Goal: Transaction & Acquisition: Book appointment/travel/reservation

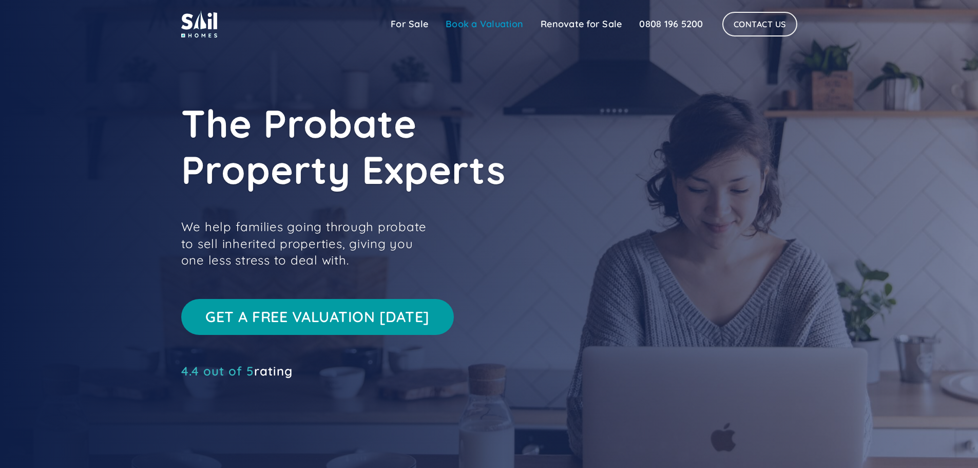
click at [475, 26] on link "Book a Valuation" at bounding box center [484, 24] width 95 height 21
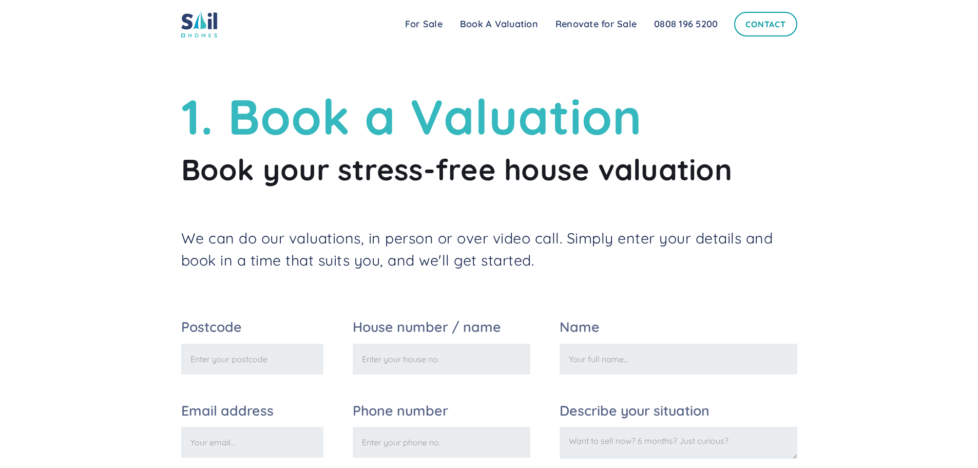
click at [769, 26] on link "Contact" at bounding box center [765, 24] width 63 height 25
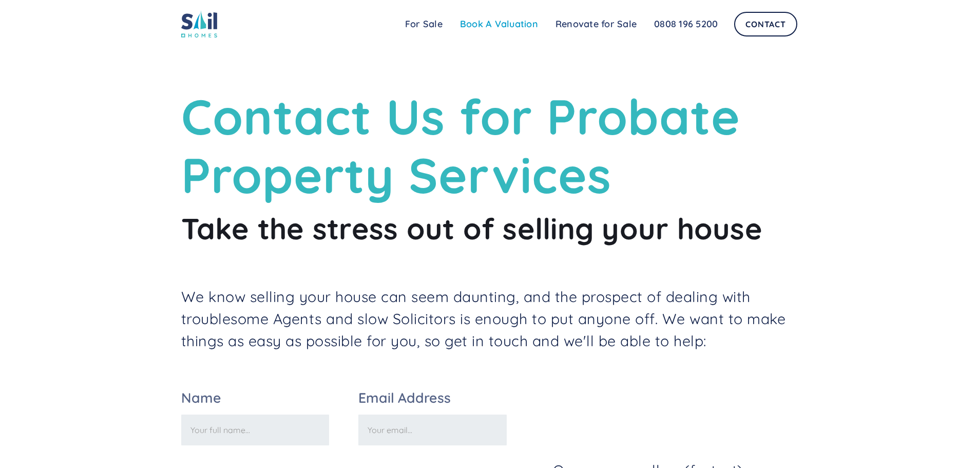
click at [492, 22] on link "Book A Valuation" at bounding box center [498, 24] width 95 height 21
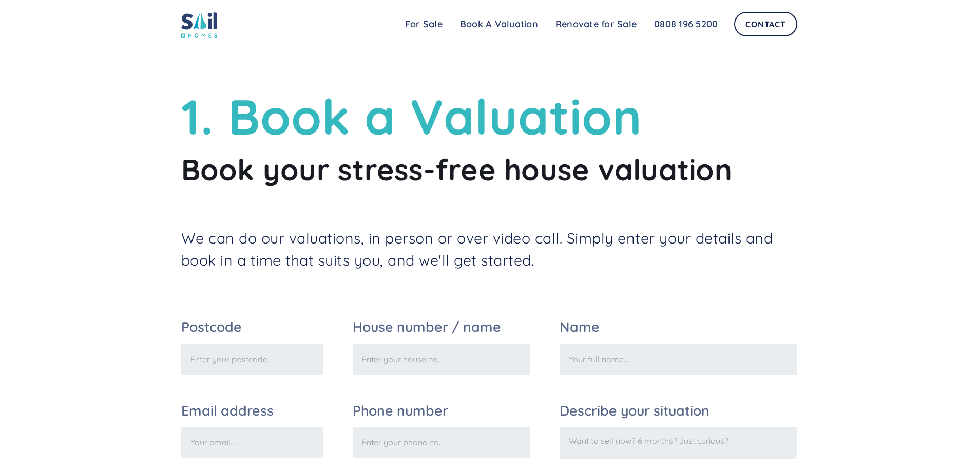
click at [202, 21] on img at bounding box center [199, 23] width 36 height 27
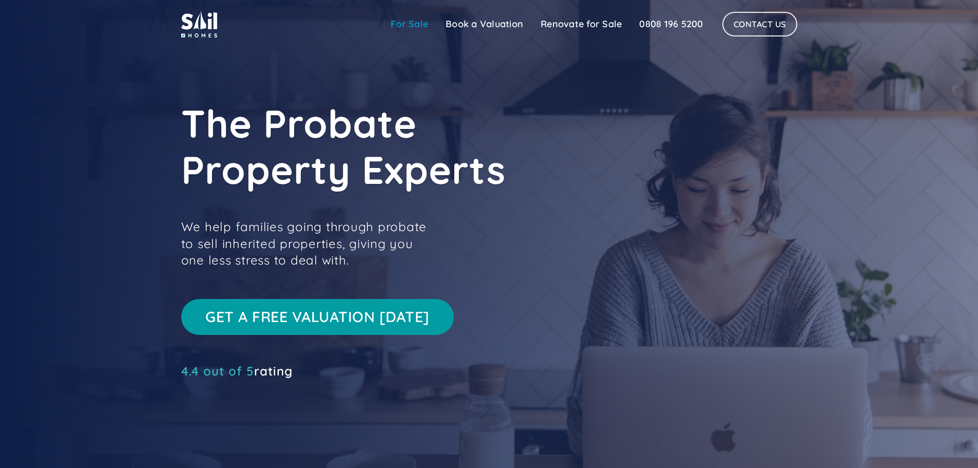
click at [413, 26] on link "For Sale" at bounding box center [409, 24] width 55 height 21
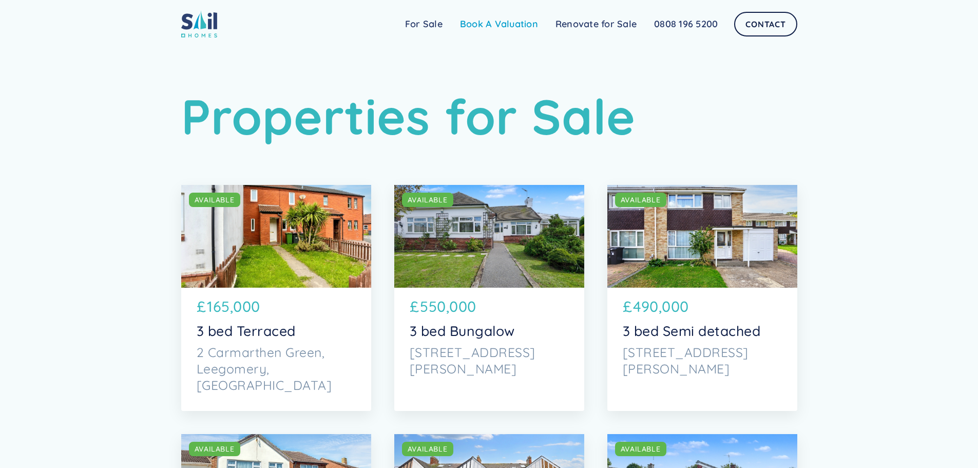
click at [521, 20] on link "Book A Valuation" at bounding box center [498, 24] width 95 height 21
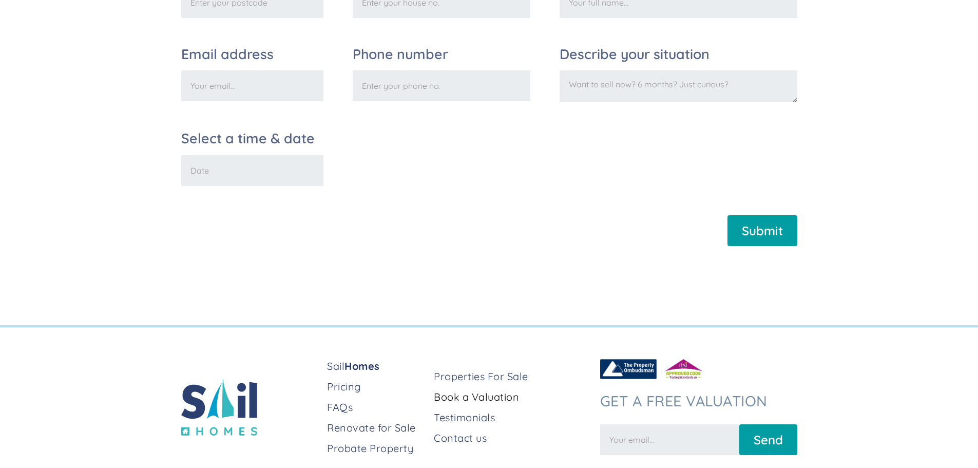
scroll to position [410, 0]
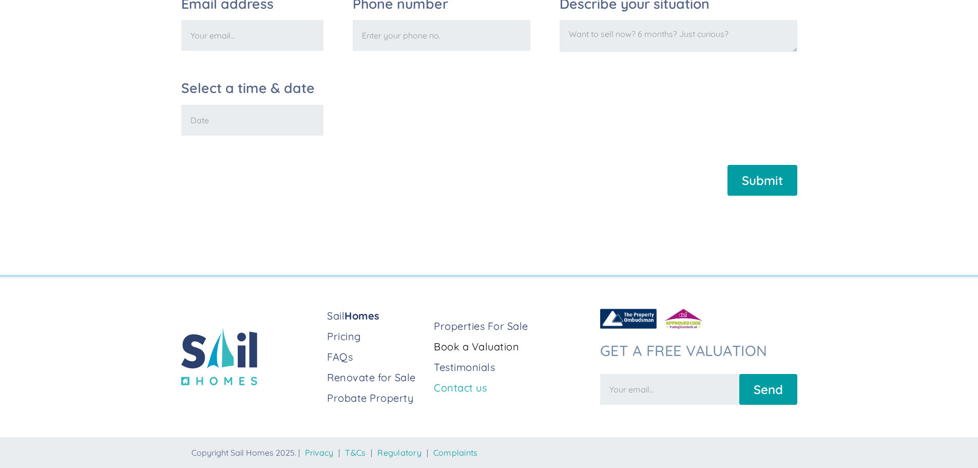
click at [468, 389] on link "Contact us" at bounding box center [513, 387] width 158 height 14
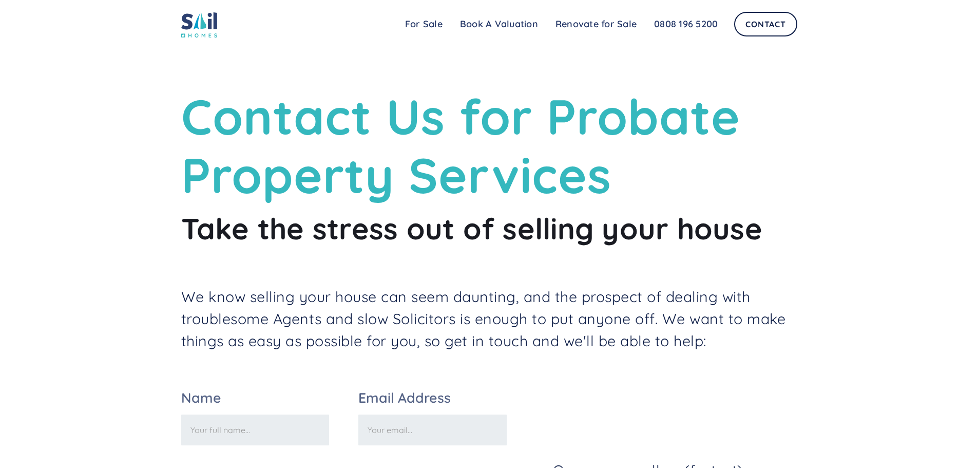
scroll to position [308, 0]
